Goal: Task Accomplishment & Management: Manage account settings

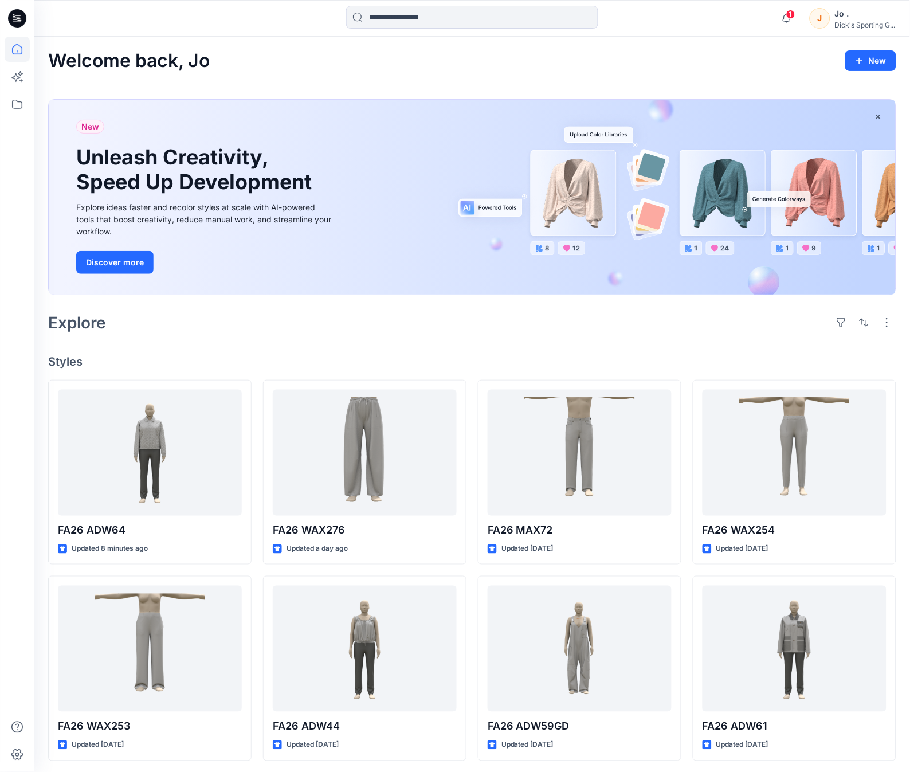
click at [23, 340] on div at bounding box center [17, 404] width 25 height 735
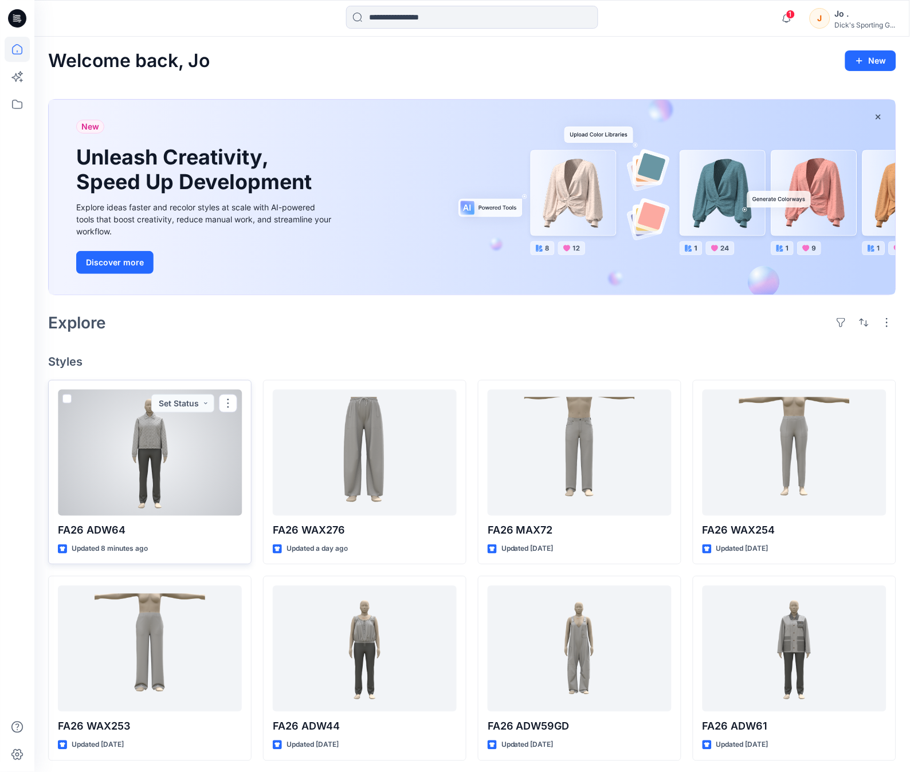
click at [192, 508] on div at bounding box center [150, 453] width 184 height 126
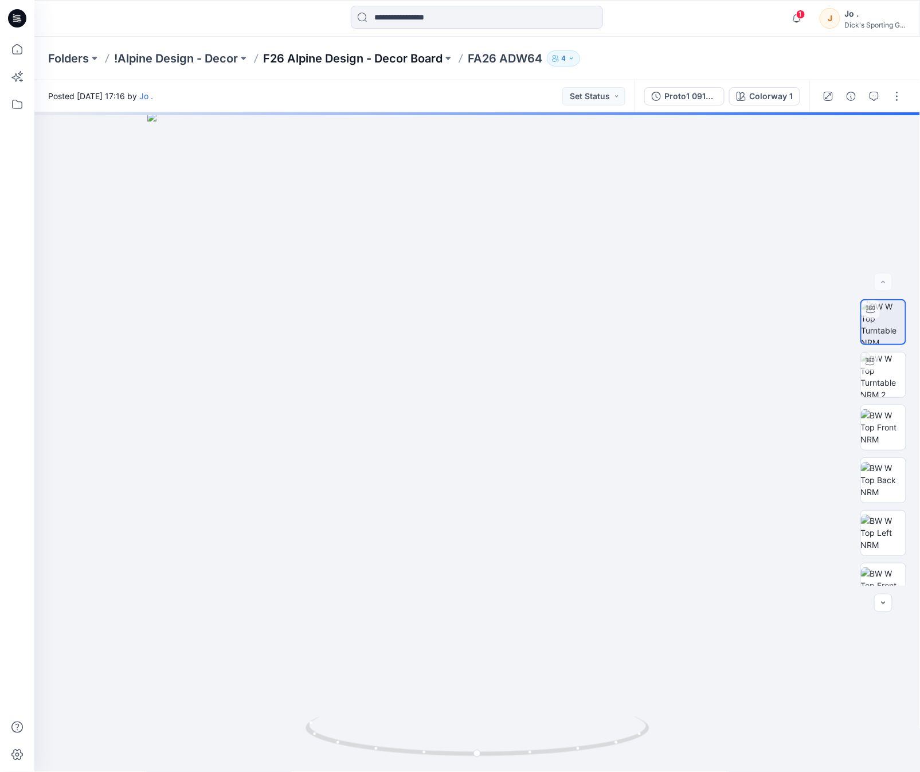
click at [364, 56] on p "F26 Alpine Design - Decor Board" at bounding box center [352, 58] width 179 height 16
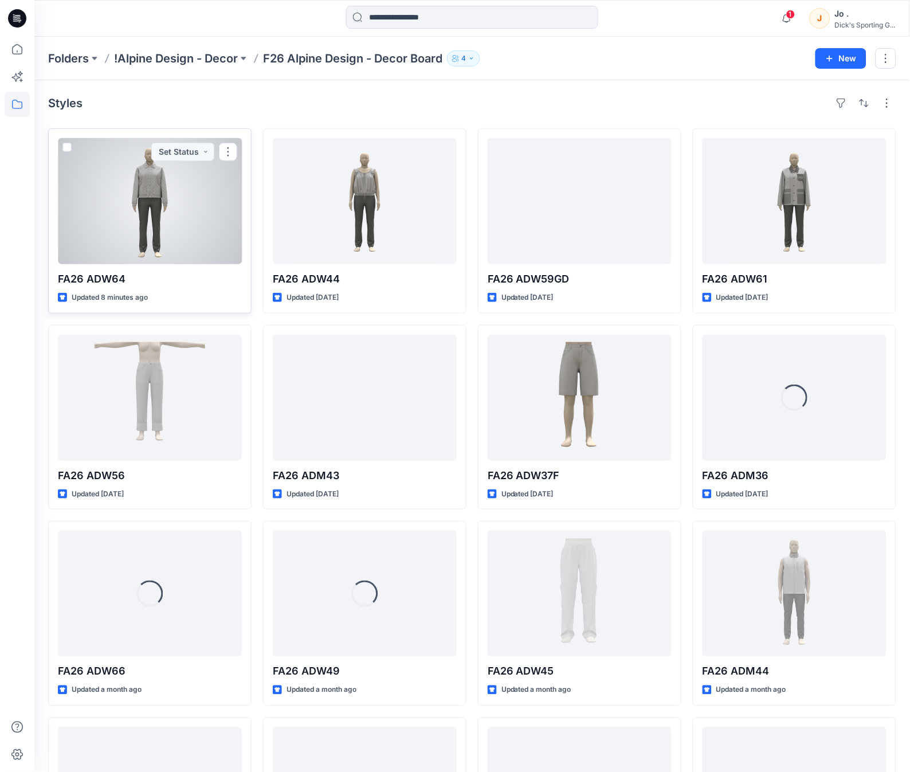
click at [159, 230] on div at bounding box center [150, 201] width 184 height 126
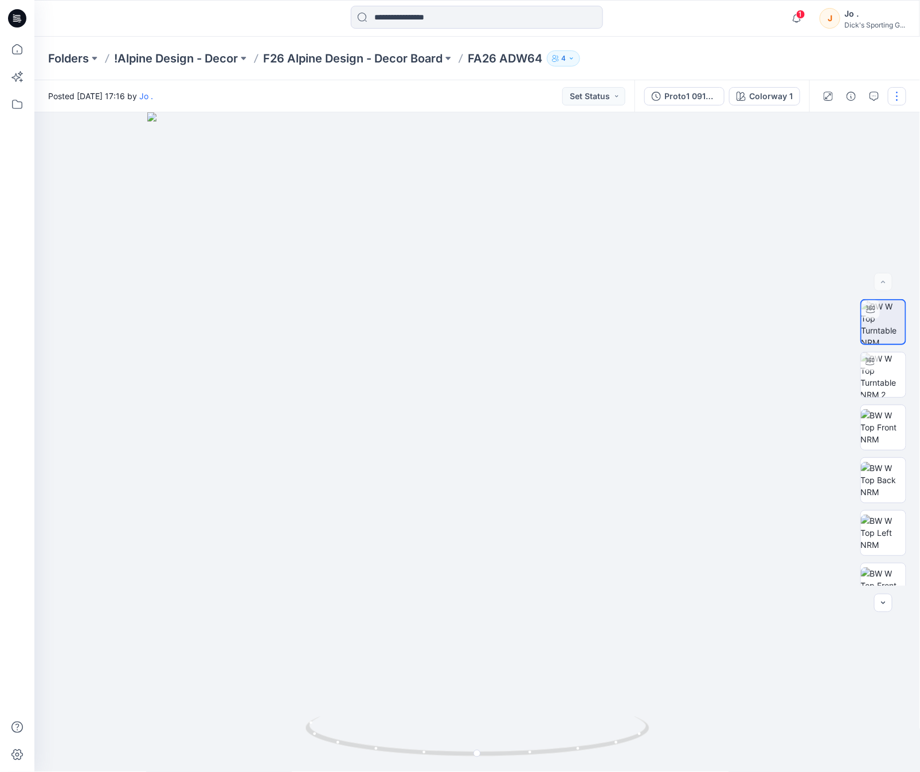
click at [896, 97] on button "button" at bounding box center [897, 96] width 18 height 18
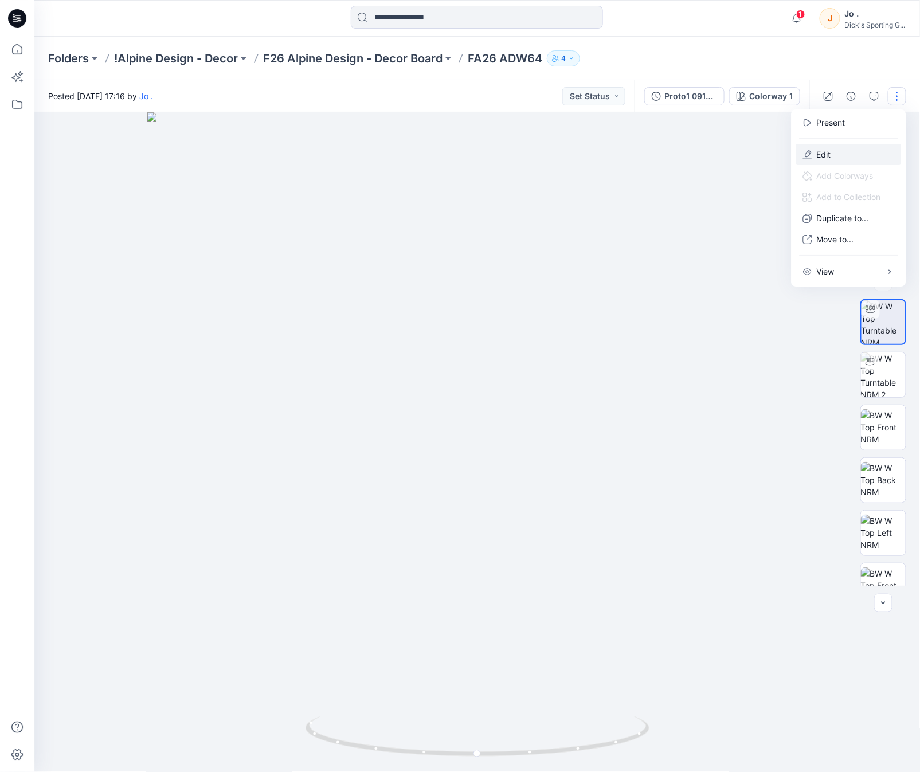
click at [824, 152] on p "Edit" at bounding box center [824, 154] width 14 height 12
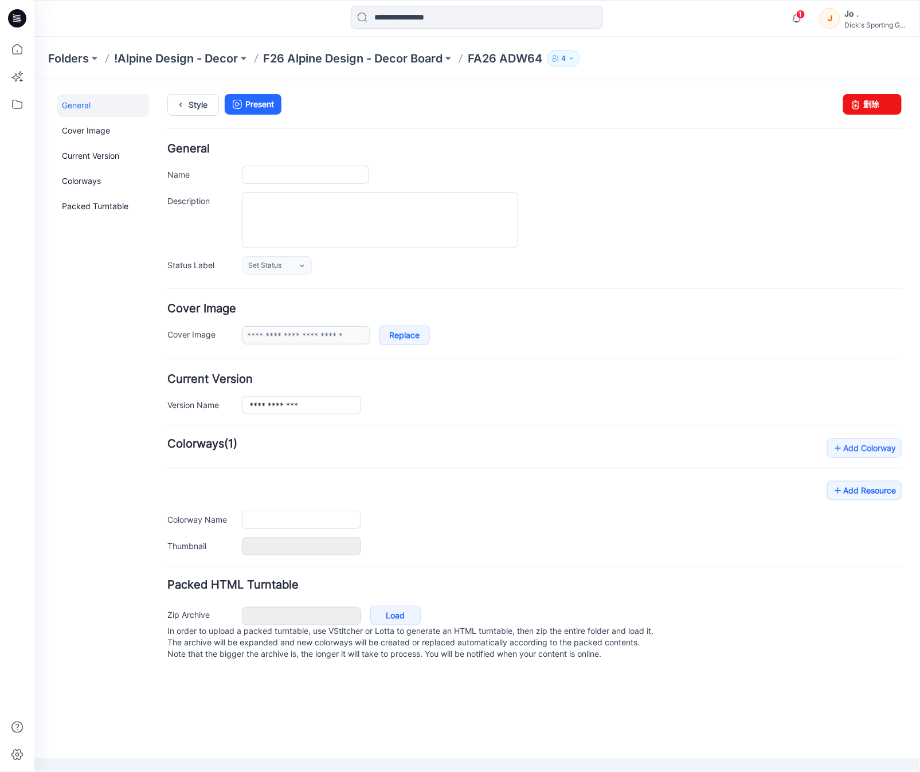
type input "**********"
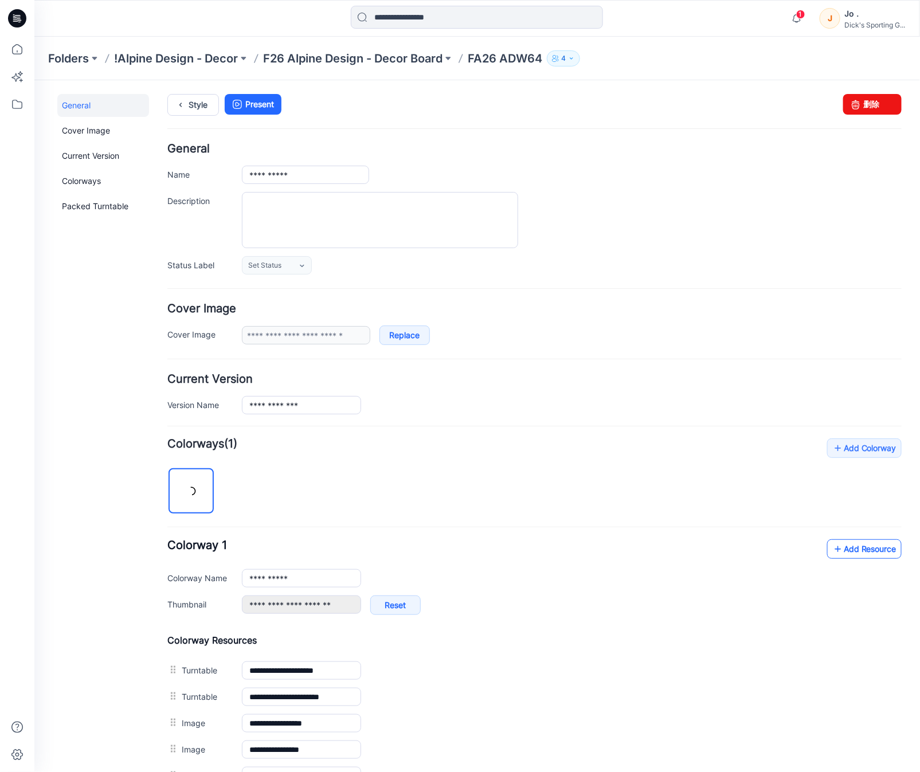
click at [847, 548] on link "Add Resource" at bounding box center [864, 548] width 75 height 19
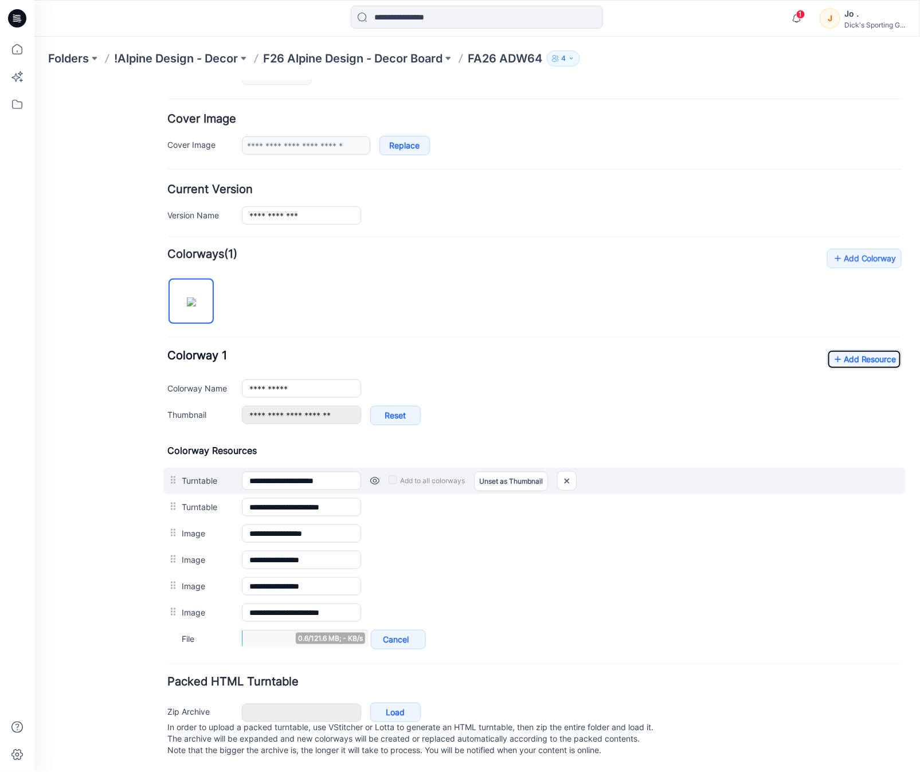
scroll to position [203, 0]
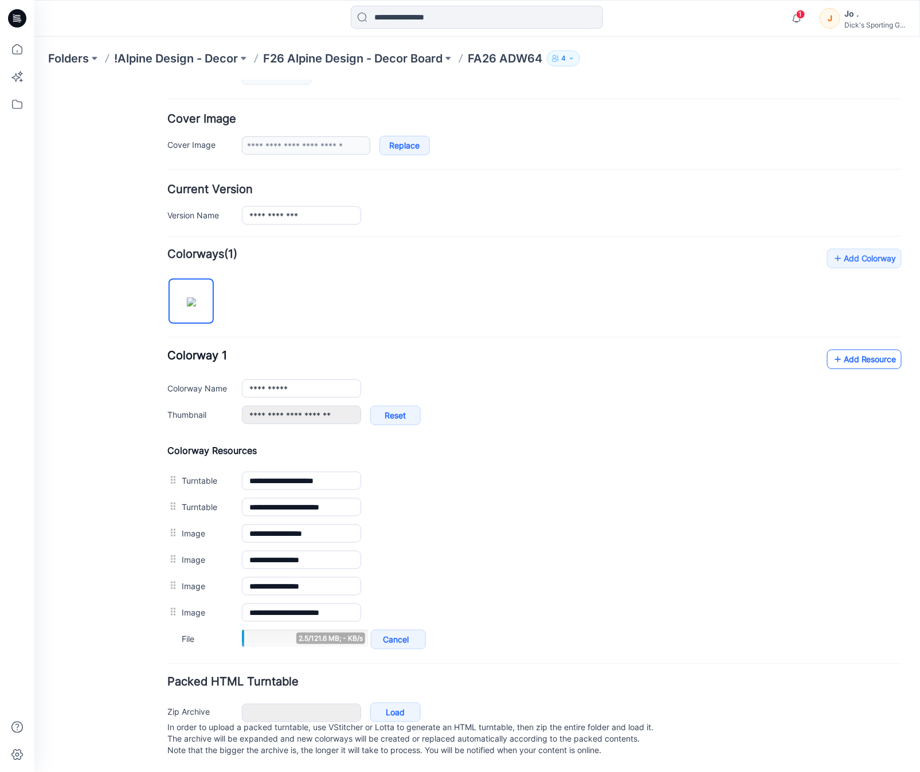
click at [840, 353] on link "Add Resource" at bounding box center [864, 358] width 75 height 19
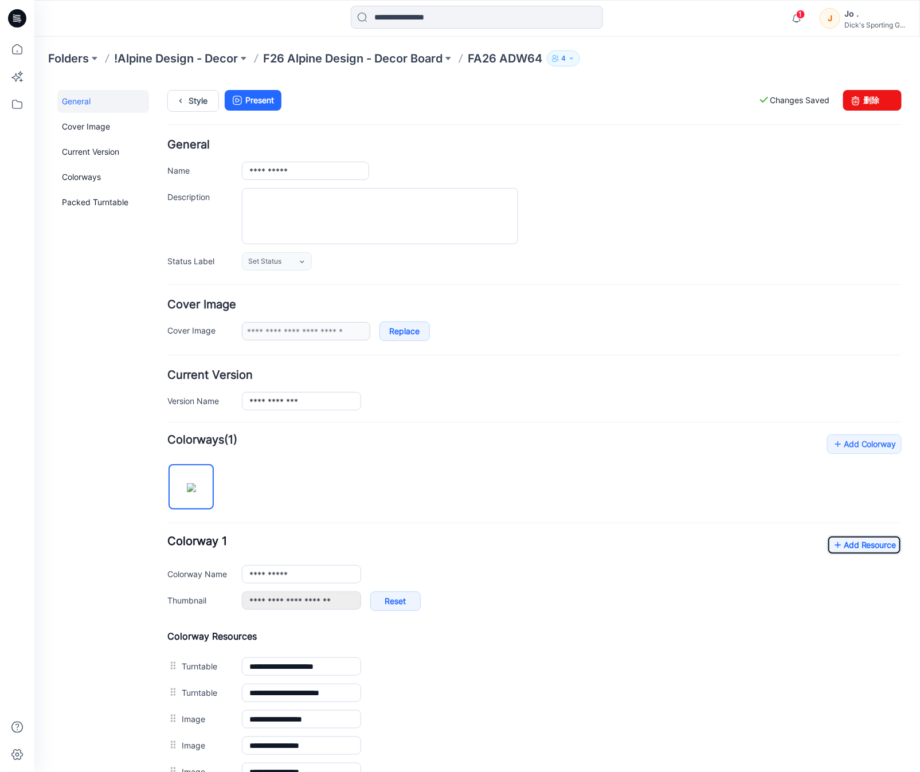
scroll to position [0, 0]
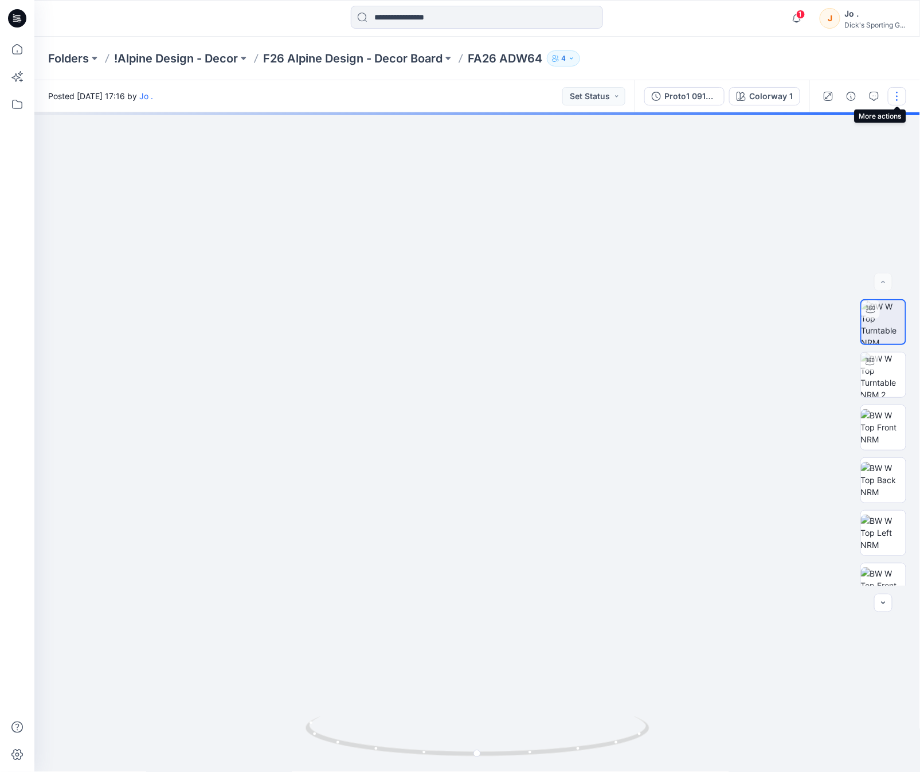
click at [891, 92] on button "button" at bounding box center [897, 96] width 18 height 18
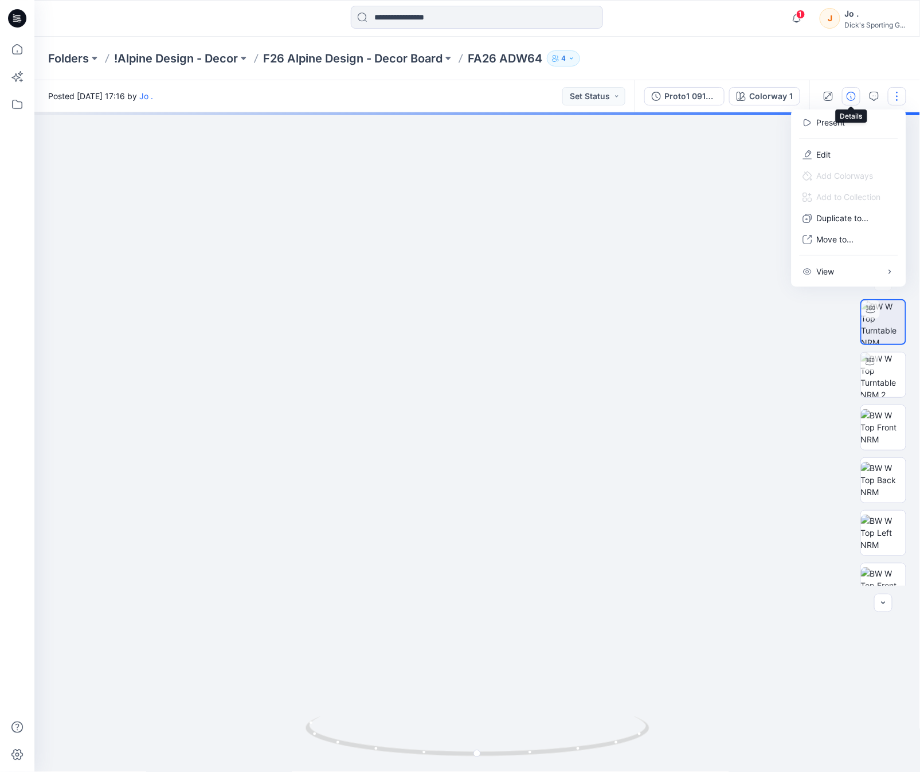
click at [847, 92] on icon "button" at bounding box center [851, 96] width 9 height 9
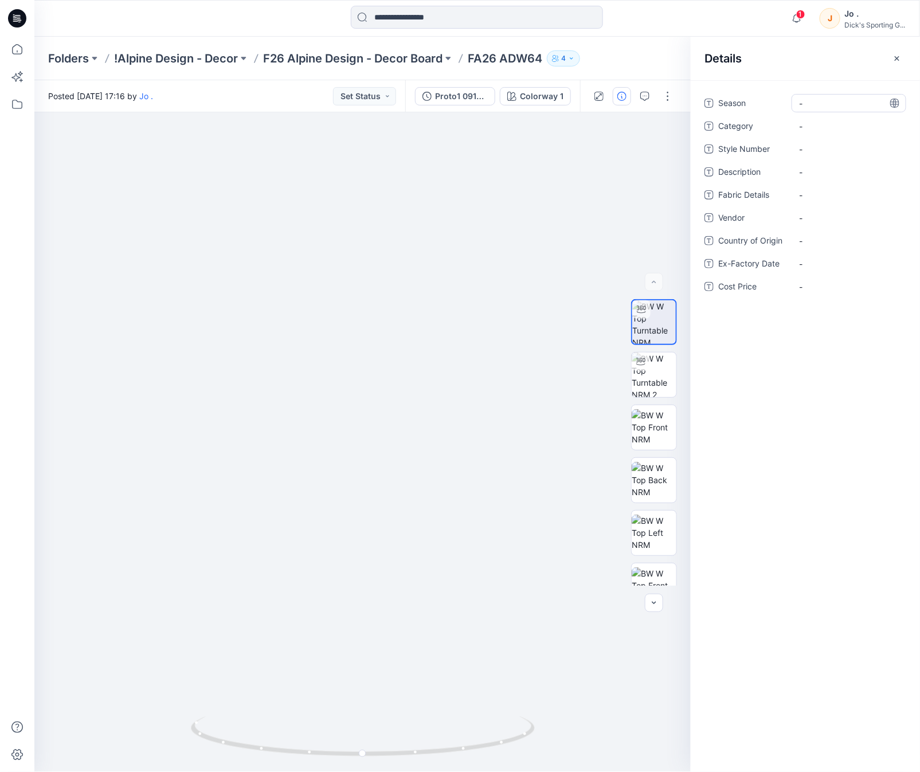
click at [815, 99] on span "-" at bounding box center [849, 103] width 100 height 12
click at [820, 101] on span "-" at bounding box center [849, 103] width 100 height 12
click at [799, 105] on textarea "***** ****" at bounding box center [849, 103] width 115 height 18
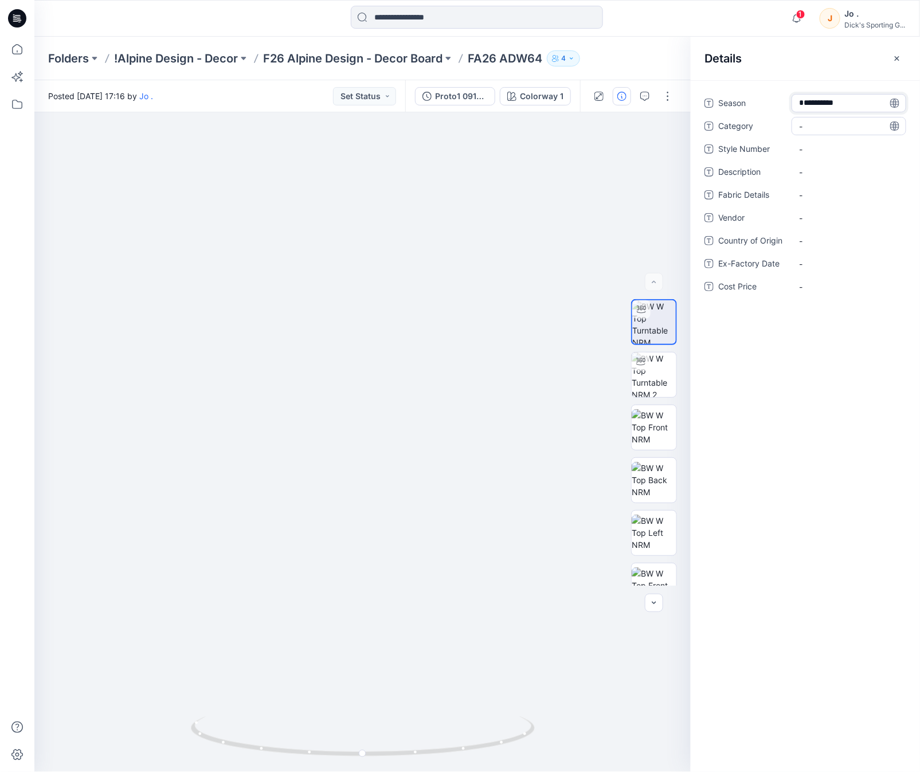
type textarea "**********"
drag, startPoint x: 815, startPoint y: 125, endPoint x: 906, endPoint y: 167, distance: 100.0
click at [816, 125] on span "-" at bounding box center [849, 126] width 100 height 12
click at [186, 399] on img at bounding box center [362, 427] width 723 height 692
click at [807, 123] on span "-" at bounding box center [849, 126] width 100 height 12
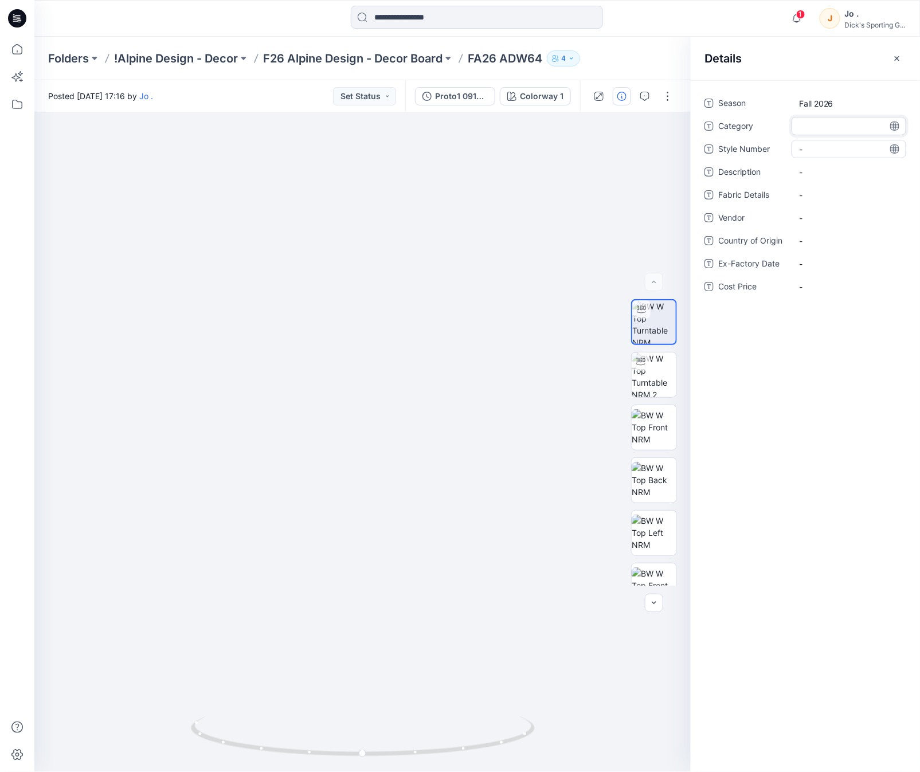
type textarea "**********"
click at [821, 149] on Number "-" at bounding box center [849, 149] width 100 height 12
click at [816, 143] on Number "-" at bounding box center [849, 149] width 100 height 12
type textarea "*****"
click at [817, 169] on span "-" at bounding box center [849, 172] width 100 height 12
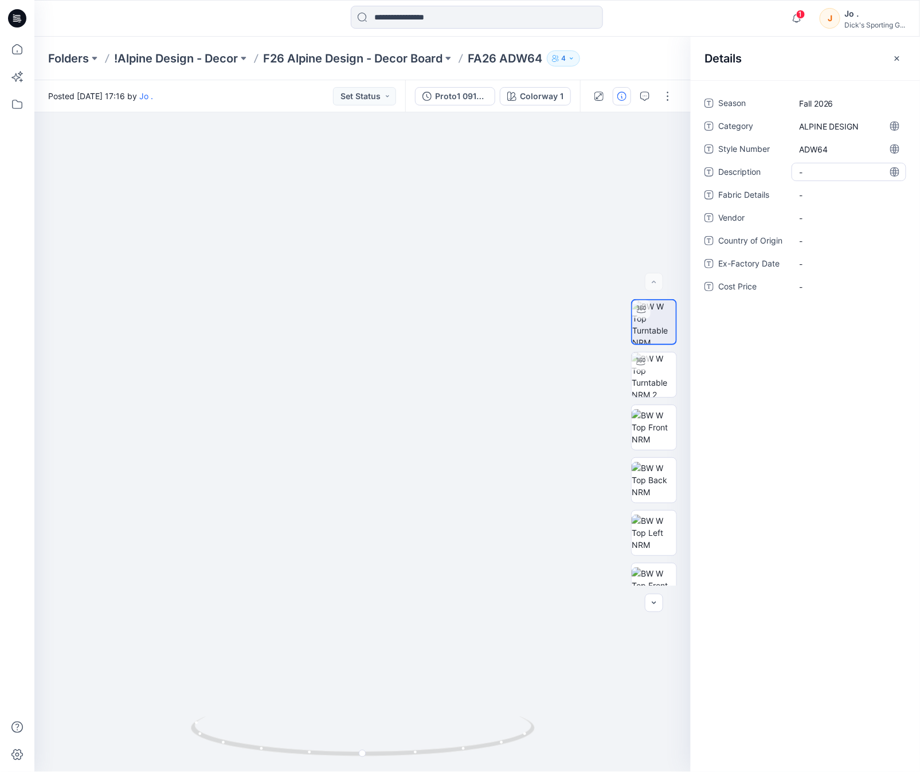
click at [811, 176] on span "-" at bounding box center [849, 172] width 100 height 12
type textarea "**********"
click at [812, 195] on Details "-" at bounding box center [849, 195] width 100 height 12
click at [807, 199] on Details "-" at bounding box center [849, 195] width 100 height 12
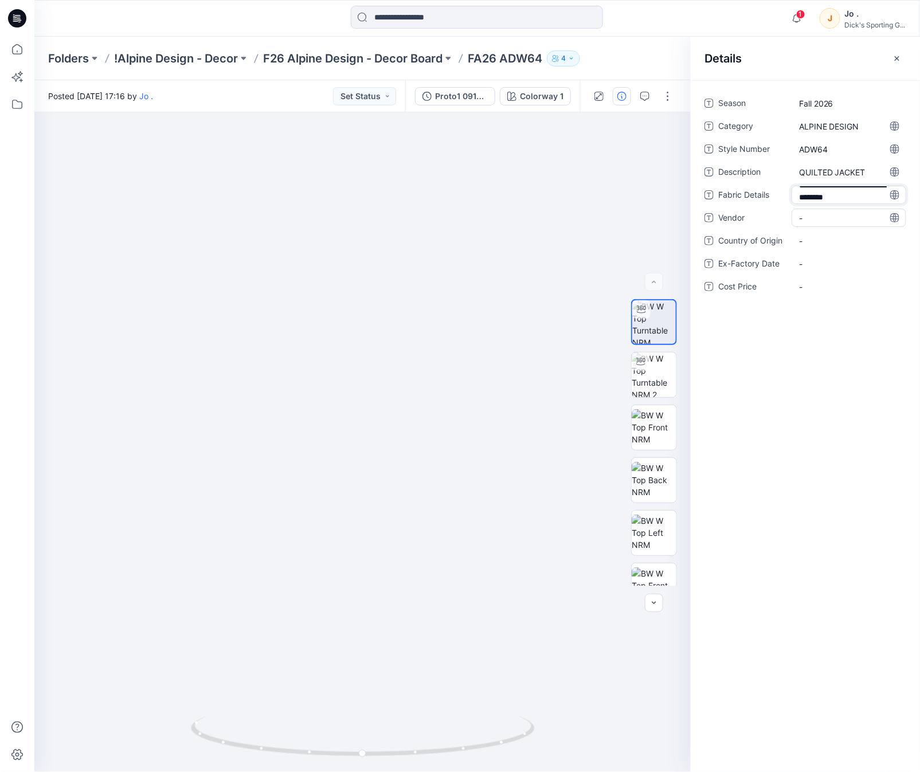
type textarea "**********"
click at [818, 213] on div "Season Fall 2026 Category ALPINE DESIGN Style Number ADW64 Description QUILTED …" at bounding box center [806, 211] width 202 height 234
click at [826, 231] on span "-" at bounding box center [849, 237] width 100 height 12
type textarea "*****"
click at [828, 368] on div "Season Fall 2026 Category ALPINE DESIGN Style Number ADW64 Description QUILTED …" at bounding box center [805, 426] width 229 height 692
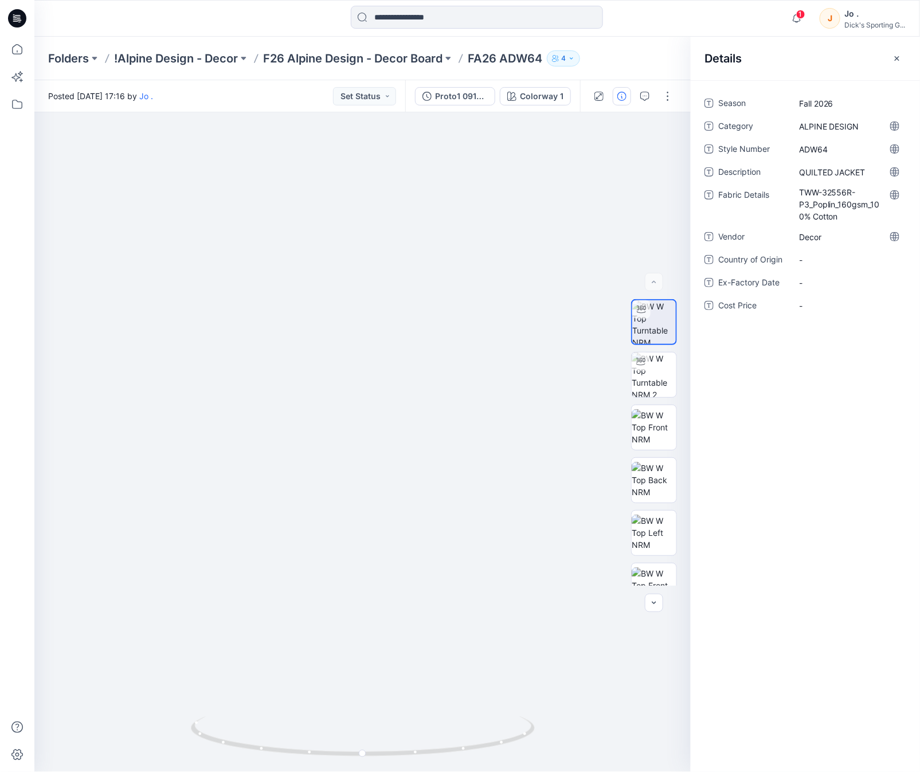
click at [644, 45] on div "Folders !Alpine Design - Decor F26 Alpine Design - Decor Board FA26 ADW64 4" at bounding box center [477, 59] width 886 height 44
drag, startPoint x: 740, startPoint y: 439, endPoint x: 526, endPoint y: 50, distance: 443.6
click at [740, 434] on div "Season Fall 2026 Category ALPINE DESIGN Style Number ADW64 Description QUILTED …" at bounding box center [805, 426] width 229 height 692
drag, startPoint x: 795, startPoint y: 503, endPoint x: 714, endPoint y: 10, distance: 499.6
click at [799, 500] on div "Season Fall 2026 Category ALPINE DESIGN Style Number ADW64 Description QUILTED …" at bounding box center [805, 426] width 229 height 692
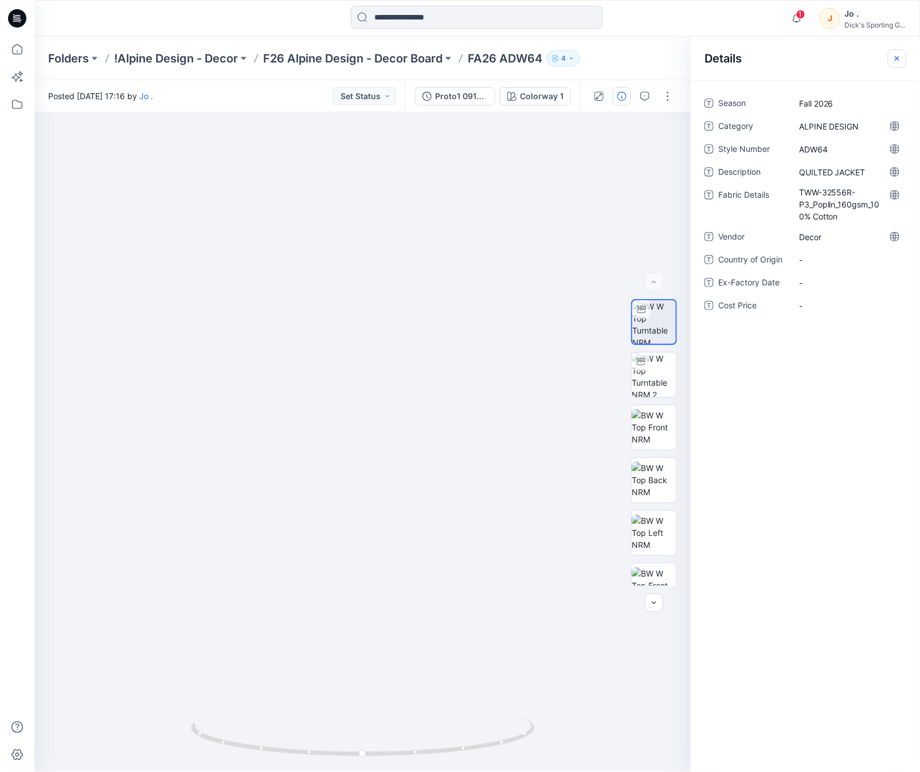
click at [897, 54] on icon "button" at bounding box center [897, 58] width 9 height 9
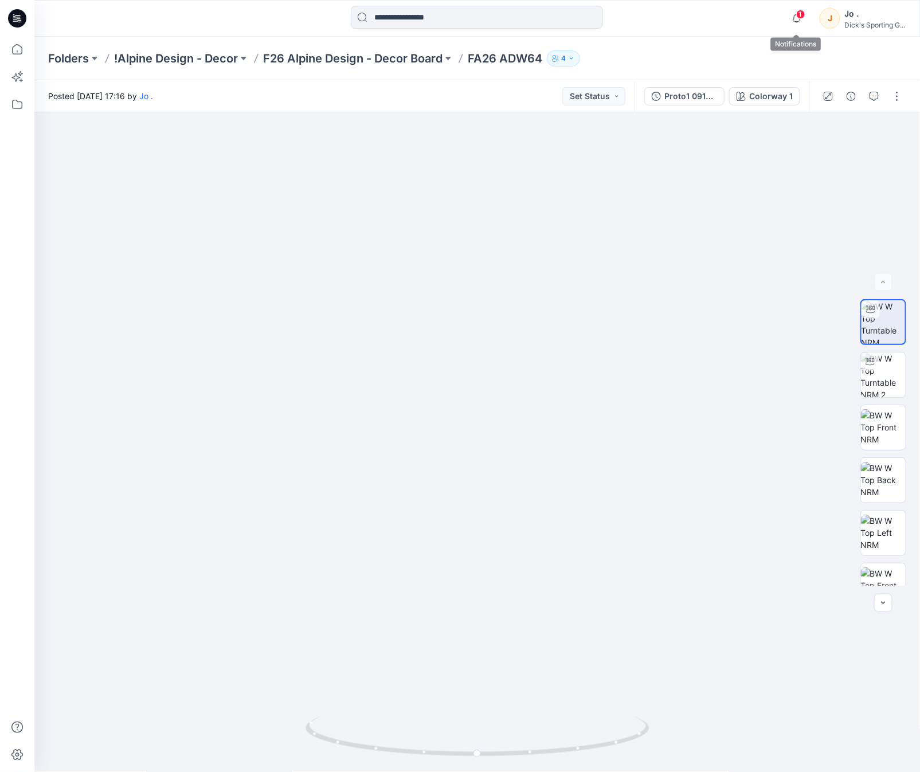
click at [799, 15] on span "1" at bounding box center [800, 14] width 9 height 9
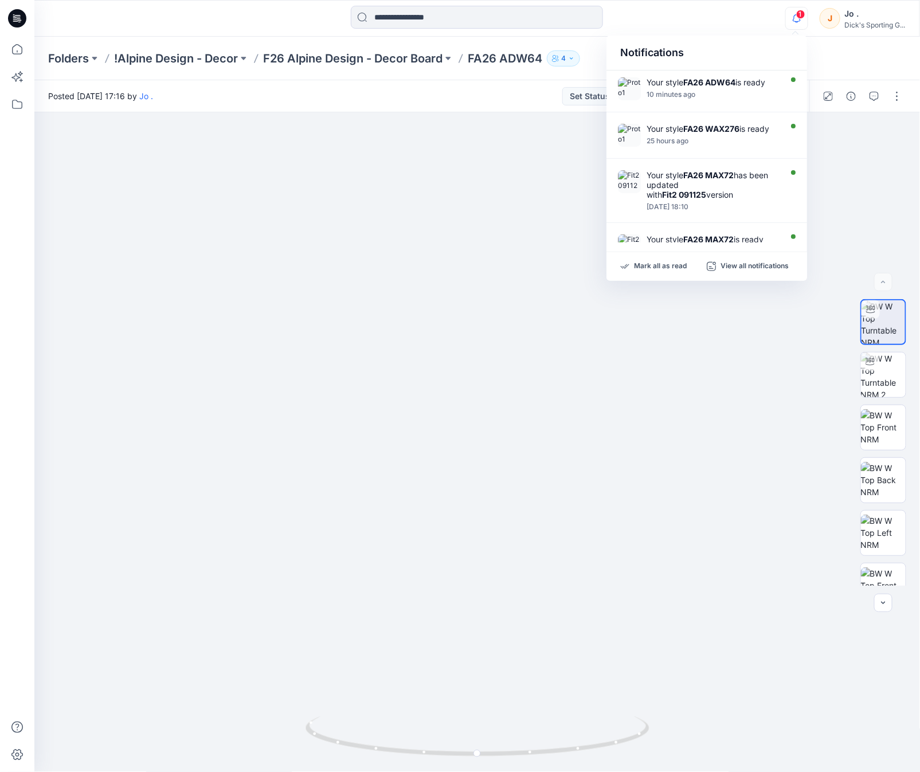
click at [709, 46] on div "Notifications" at bounding box center [707, 53] width 201 height 35
